Goal: Browse casually

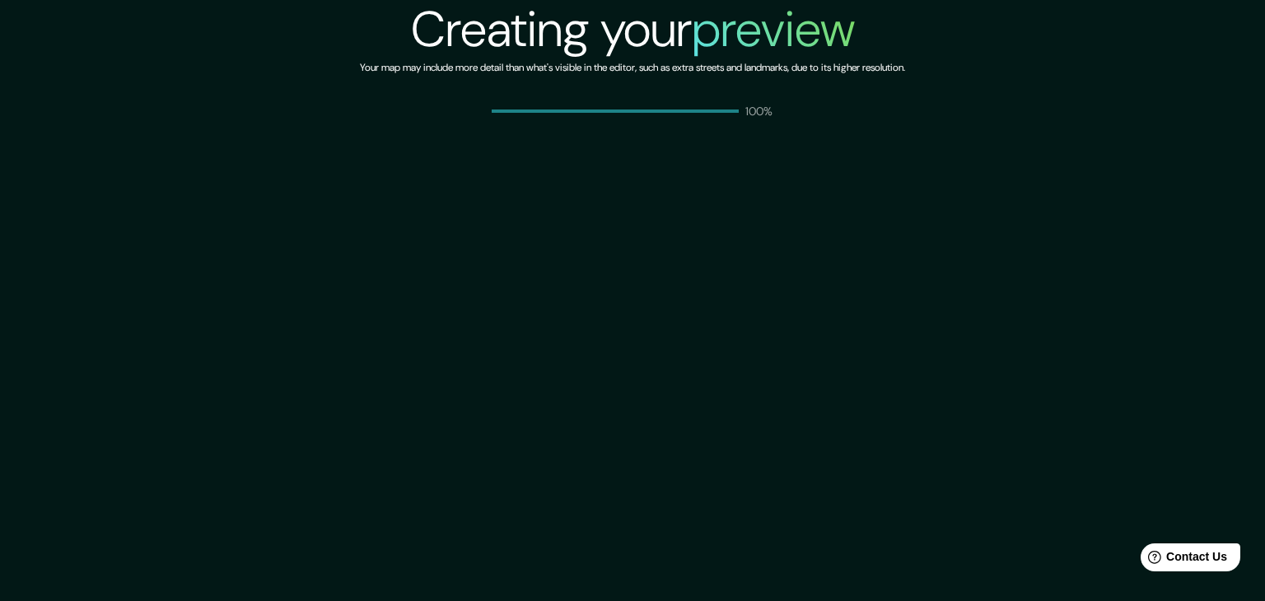
click at [695, 261] on div "Creating your preview Your map may include more detail than what's visible in t…" at bounding box center [632, 300] width 1265 height 601
click at [494, 40] on h2 "Creating your preview" at bounding box center [633, 29] width 444 height 59
click at [670, 115] on div "100%" at bounding box center [633, 111] width 283 height 16
click at [623, 103] on div "100%" at bounding box center [633, 111] width 283 height 16
